Goal: Information Seeking & Learning: Learn about a topic

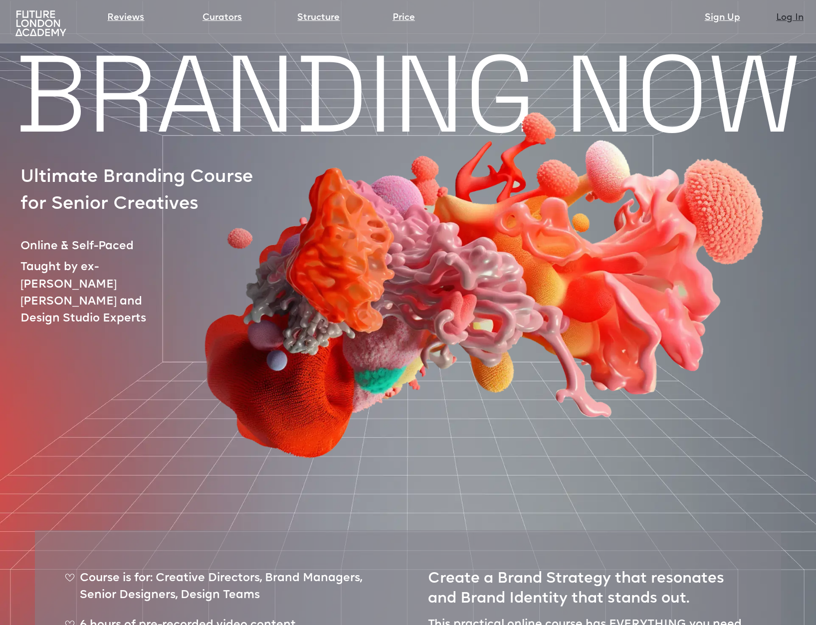
click at [790, 14] on link "Log In" at bounding box center [789, 18] width 27 height 14
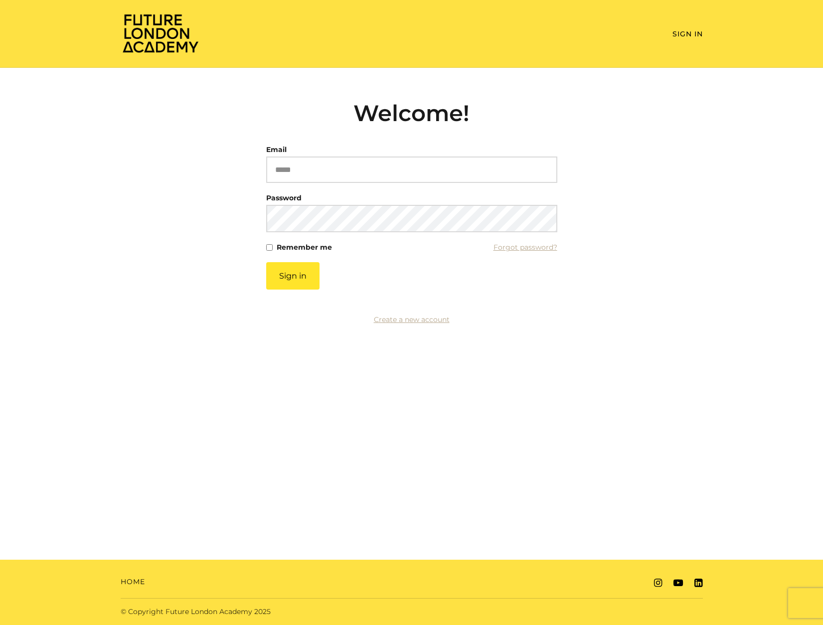
click at [310, 134] on article "Welcome! Email Please enter a valid email address Password This field cannot be…" at bounding box center [411, 207] width 291 height 214
click at [319, 168] on input "Email" at bounding box center [411, 170] width 291 height 26
paste input "**********"
type input "**********"
click at [296, 289] on button "Sign in" at bounding box center [292, 275] width 53 height 27
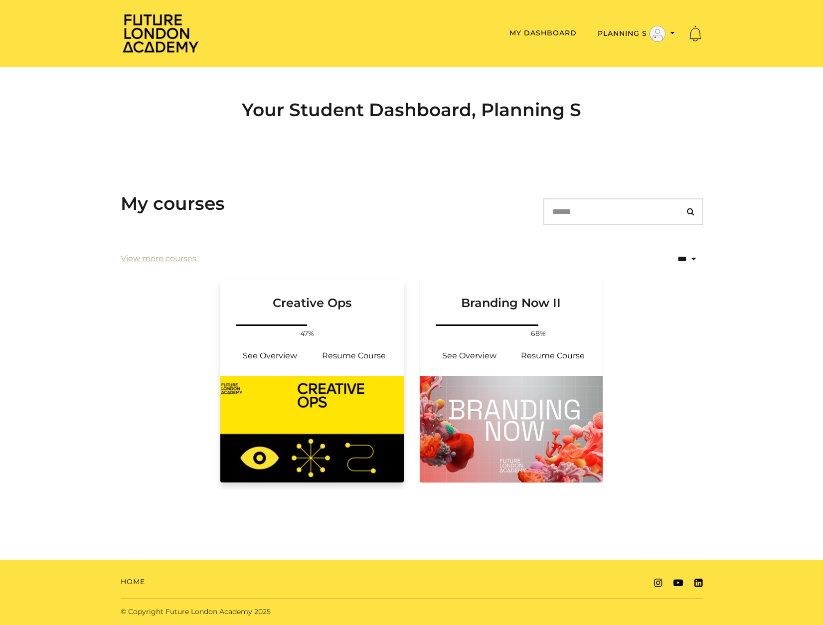
click at [325, 301] on h3 "Creative Ops" at bounding box center [312, 295] width 160 height 31
click at [527, 314] on link "Branding Now II" at bounding box center [511, 301] width 183 height 43
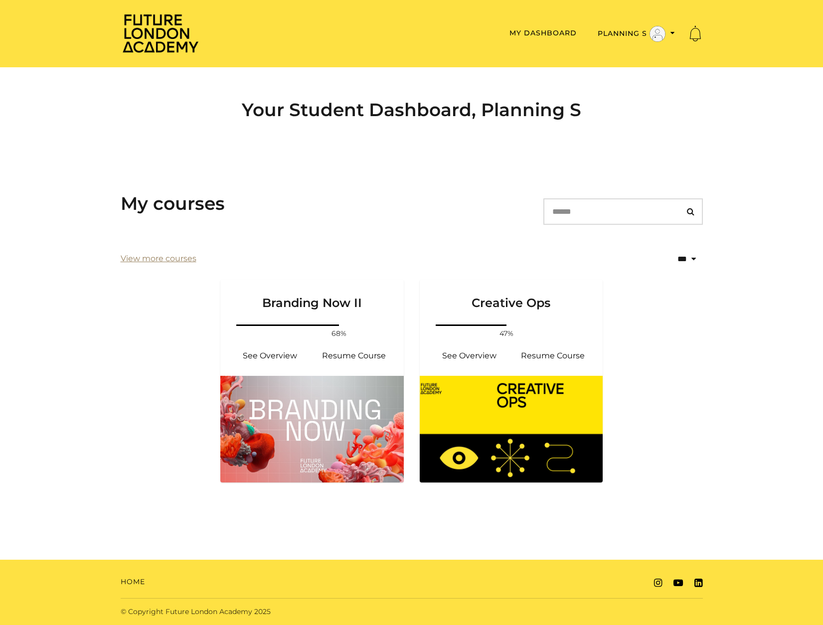
click at [145, 258] on link "View more courses" at bounding box center [159, 259] width 76 height 12
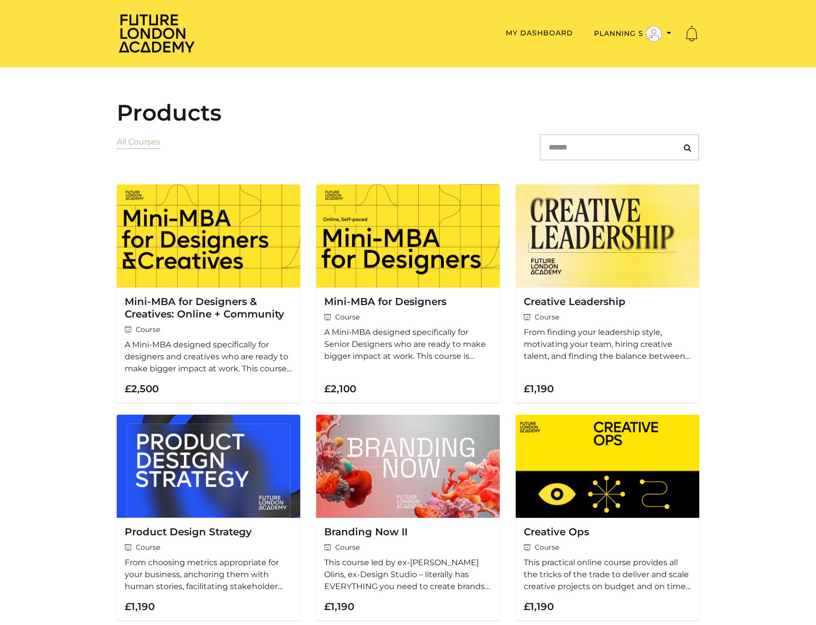
scroll to position [2, 0]
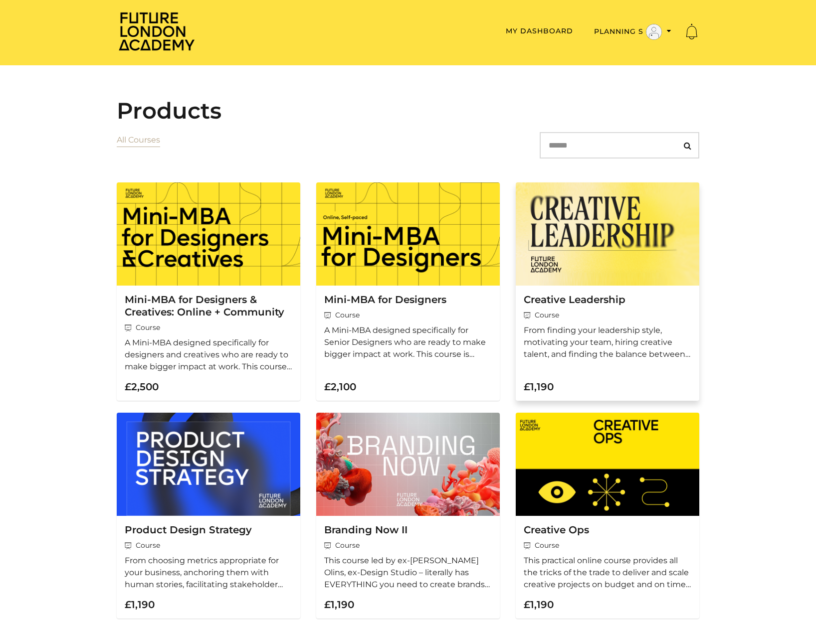
click at [596, 302] on h3 "Creative Leadership" at bounding box center [608, 300] width 168 height 12
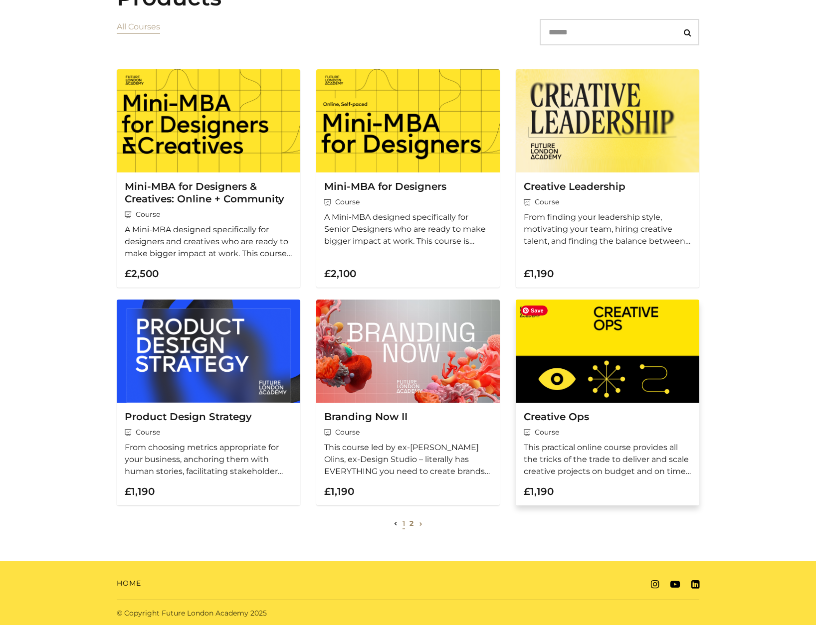
scroll to position [118, 0]
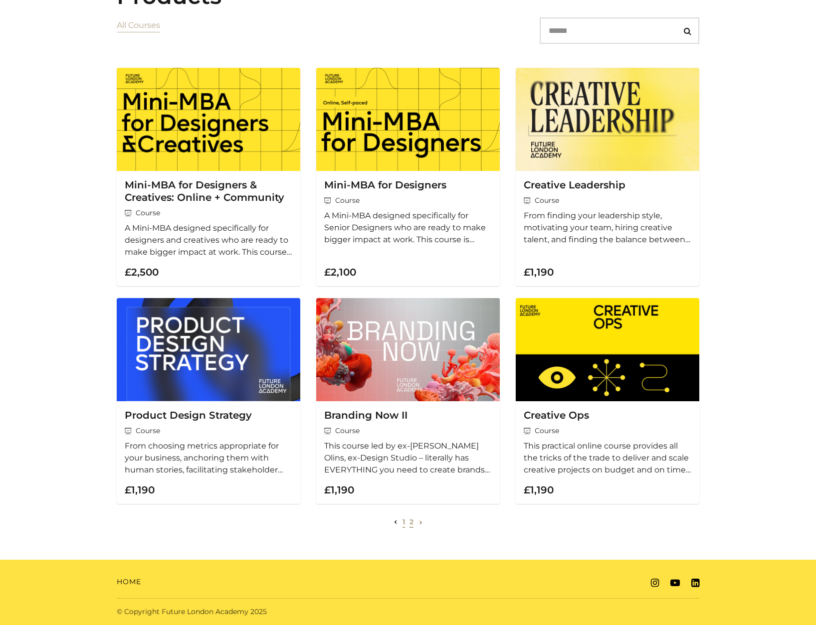
click at [411, 523] on link "2" at bounding box center [411, 522] width 4 height 9
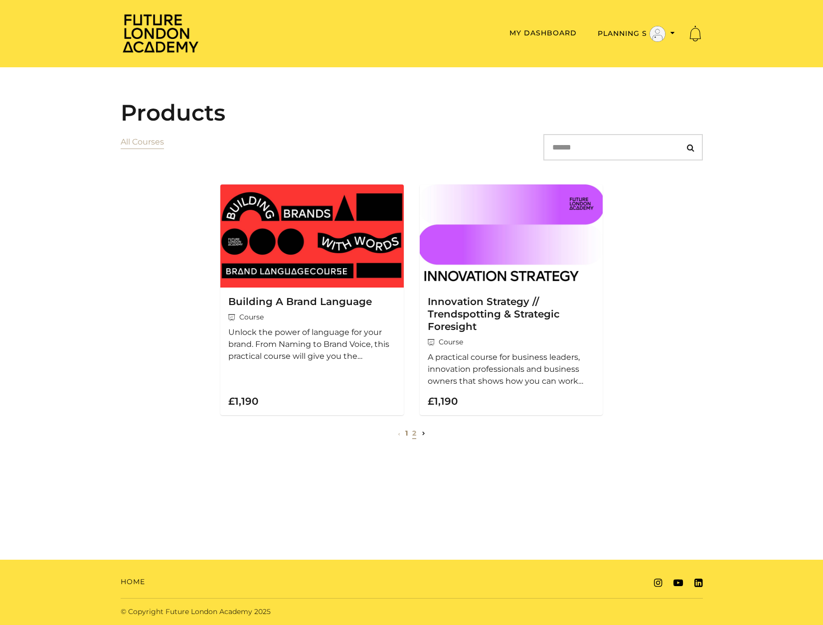
click at [411, 433] on li "2" at bounding box center [414, 433] width 6 height 12
click at [406, 434] on link "1" at bounding box center [406, 433] width 2 height 9
